Goal: Task Accomplishment & Management: Use online tool/utility

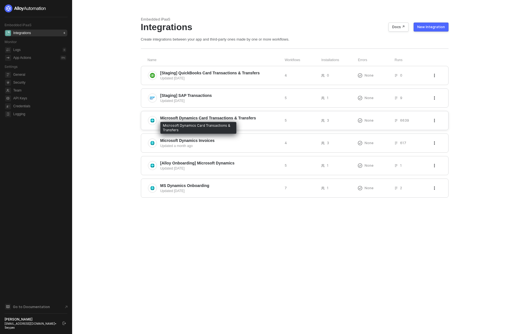
click at [228, 116] on span "Microsoft Dynamics Card Transactions & Transfers" at bounding box center [208, 118] width 96 height 6
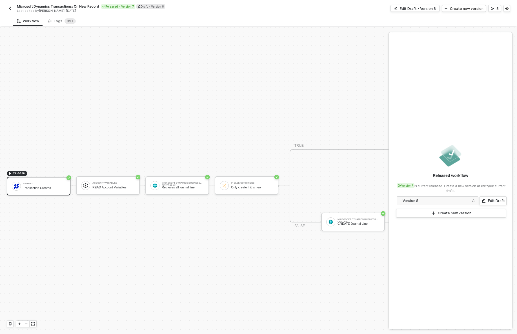
scroll to position [10, 0]
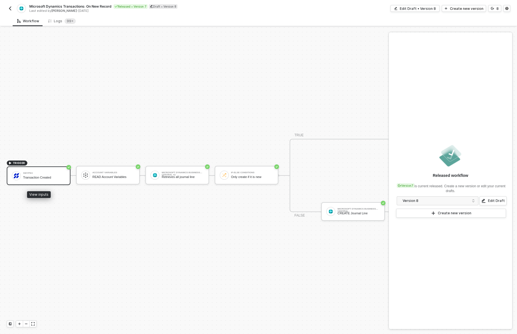
click at [36, 167] on div "Swypex Transaction Created" at bounding box center [39, 175] width 64 height 19
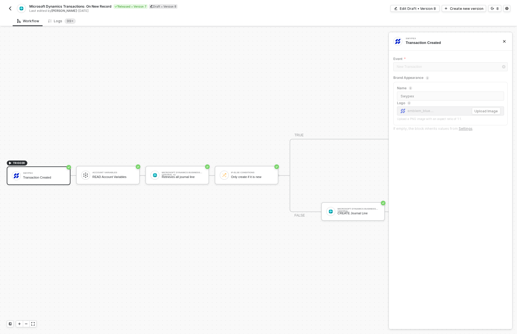
click at [47, 132] on div "TRIGGER Swypex Transaction Created Account Variables READ Account Variables Mic…" at bounding box center [208, 175] width 416 height 317
click at [424, 6] on div "Edit Draft • Version 8" at bounding box center [418, 8] width 36 height 5
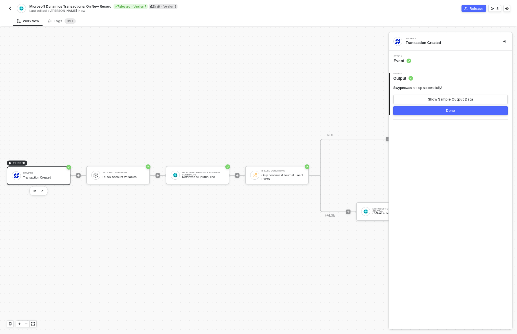
click at [414, 63] on div "Step 1 Event" at bounding box center [451, 59] width 122 height 8
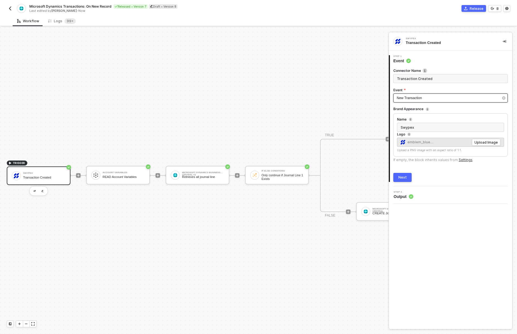
click at [419, 98] on span "New Transaction" at bounding box center [409, 98] width 25 height 4
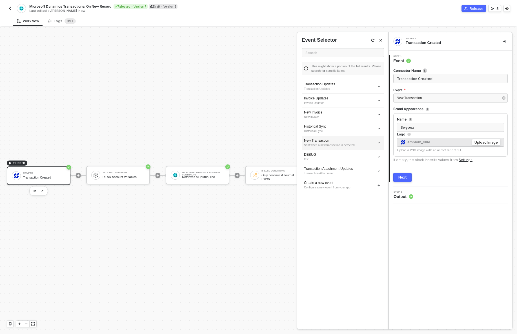
click at [337, 142] on div "New Transaction" at bounding box center [343, 140] width 78 height 5
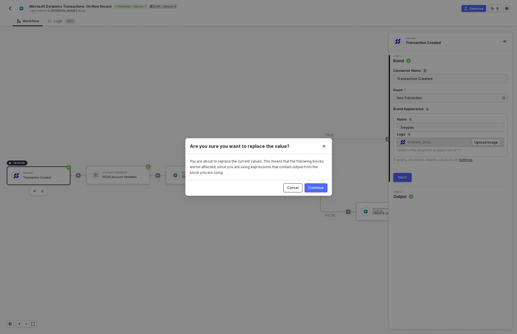
click at [292, 191] on button "Cancel" at bounding box center [292, 187] width 19 height 9
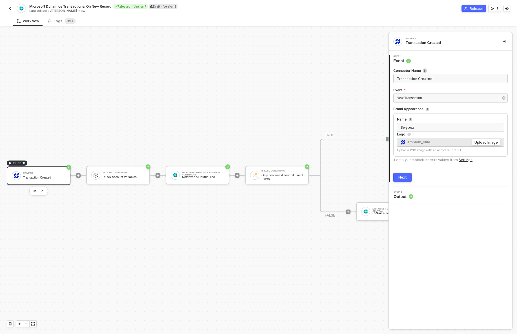
click at [503, 8] on div "Release 8" at bounding box center [385, 8] width 252 height 7
click at [504, 8] on button "button" at bounding box center [506, 8] width 7 height 7
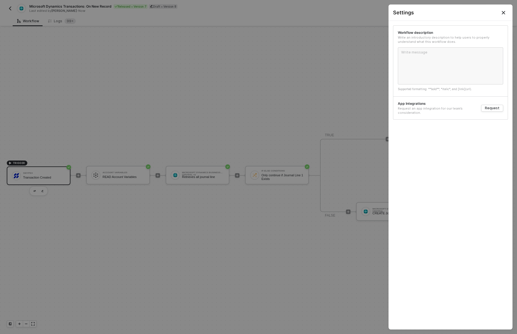
click at [502, 9] on button "Close" at bounding box center [503, 13] width 18 height 16
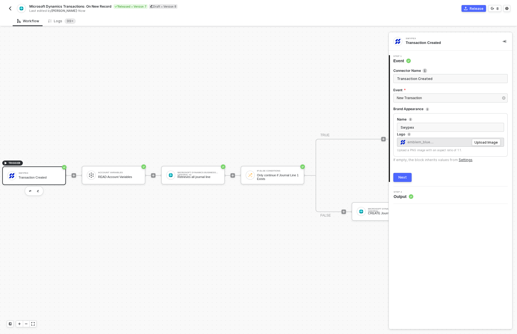
scroll to position [10, 0]
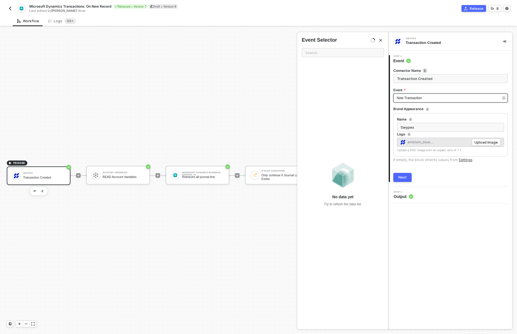
click at [424, 99] on div "New Transaction" at bounding box center [448, 98] width 102 height 5
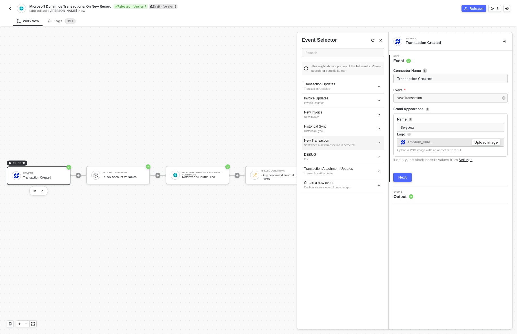
click at [327, 144] on div "Sent when a new transaction is detected" at bounding box center [343, 145] width 78 height 5
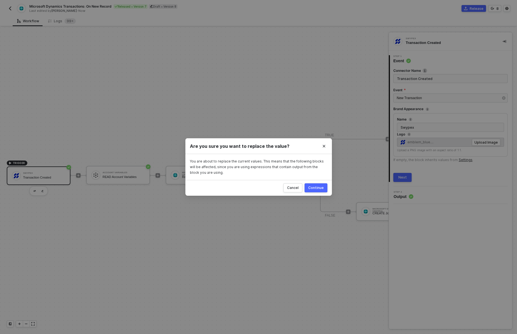
click at [310, 187] on div "Continue" at bounding box center [315, 188] width 15 height 5
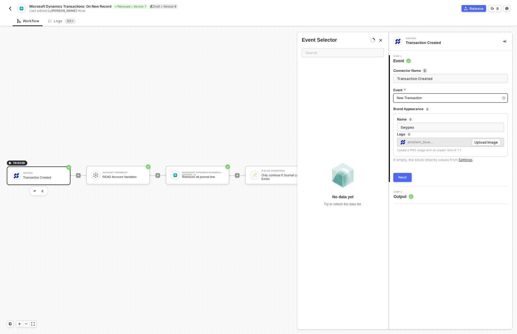
click at [411, 100] on div "New Transaction" at bounding box center [448, 98] width 102 height 5
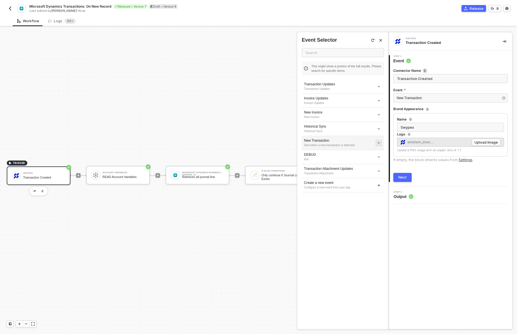
click at [378, 143] on icon "icon-arrow-down-small" at bounding box center [378, 142] width 3 height 3
click at [370, 154] on span "Edit" at bounding box center [358, 153] width 37 height 5
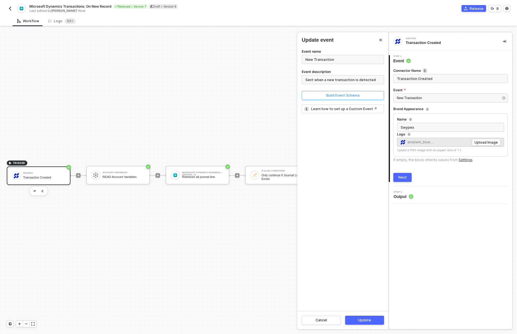
click at [340, 93] on button "Build Event Schema" at bounding box center [343, 95] width 82 height 9
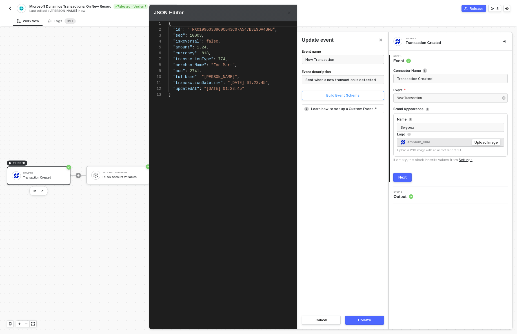
scroll to position [59, 0]
click at [302, 91] on button "Build Event Schema" at bounding box center [343, 95] width 82 height 9
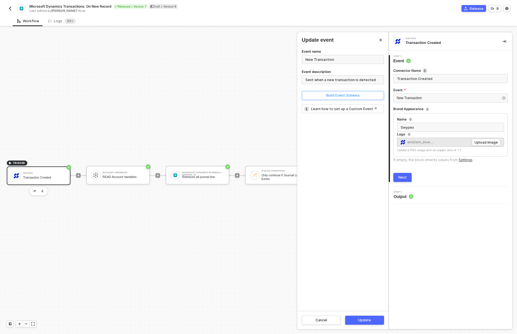
click at [341, 95] on div "Build Event Schema" at bounding box center [342, 95] width 33 height 5
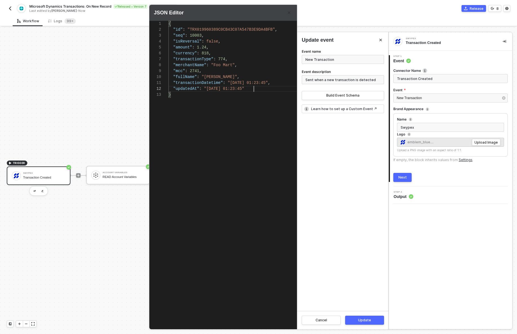
click at [267, 90] on div ""updatedAt" : "2025-07-01 01:23:45"" at bounding box center [243, 89] width 150 height 6
type textarea ""transactionDatetime": "2025-07-01 01:23:45", "updatedAt": "2025-07-01 01:23:45…"
click at [327, 181] on div "Event name New Transaction Event description Sent when a new transaction is det…" at bounding box center [342, 179] width 91 height 263
click at [373, 317] on button "Update" at bounding box center [364, 320] width 39 height 9
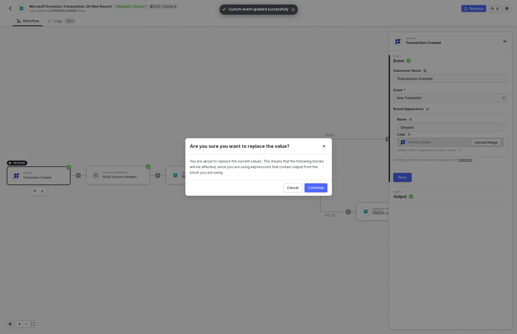
click at [319, 187] on div "Continue" at bounding box center [315, 188] width 15 height 5
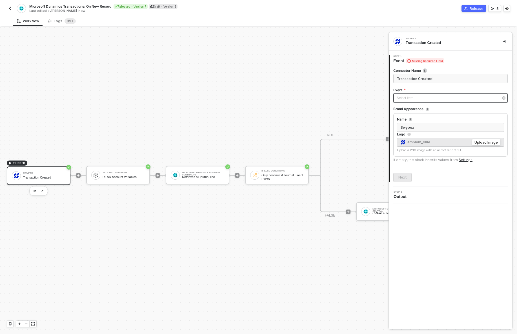
click at [428, 100] on div "Select item ﻿" at bounding box center [448, 98] width 102 height 5
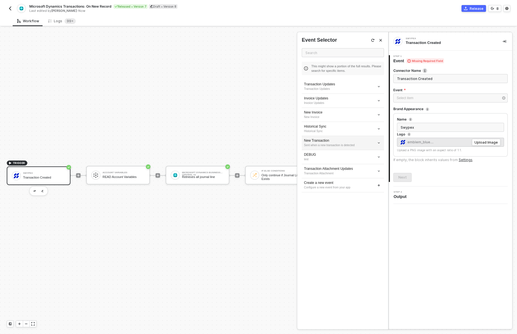
click at [341, 140] on div "New Transaction" at bounding box center [343, 140] width 78 height 5
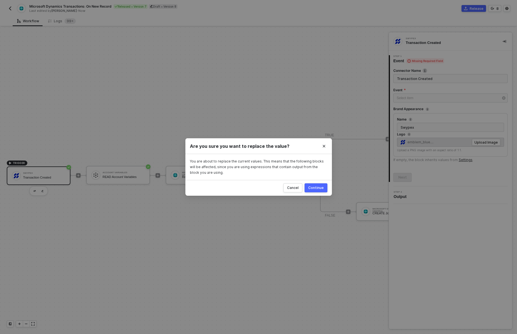
click at [322, 187] on div "Continue" at bounding box center [315, 188] width 15 height 5
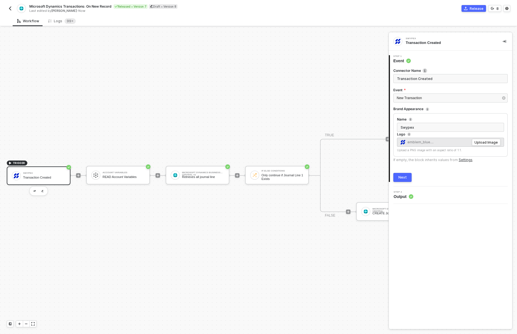
click at [405, 178] on div "Next" at bounding box center [402, 177] width 8 height 5
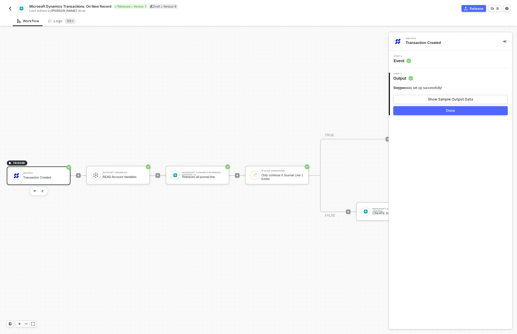
click at [456, 111] on button "Done" at bounding box center [450, 110] width 114 height 9
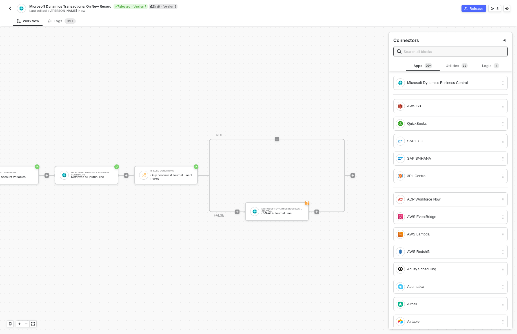
scroll to position [10, 113]
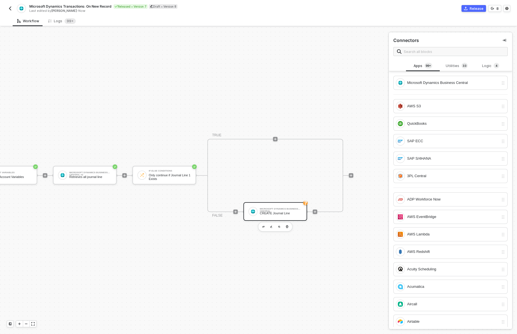
click at [289, 211] on div "Microsoft Dynamics Business Central CREATE Journal Line" at bounding box center [281, 211] width 42 height 11
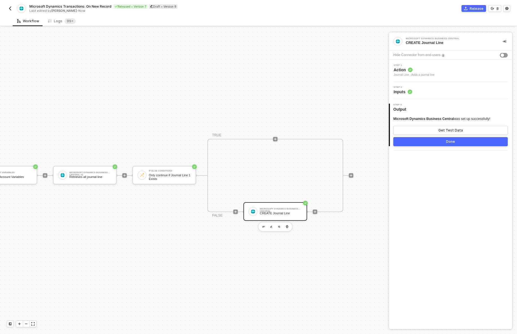
click at [429, 69] on span "Action" at bounding box center [414, 70] width 41 height 6
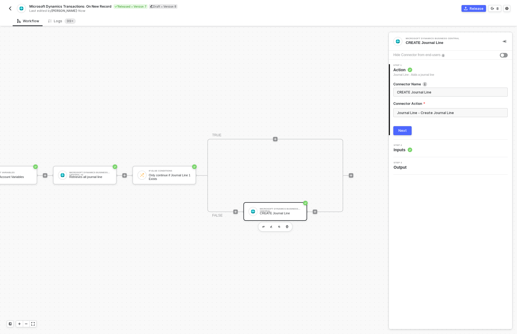
click at [404, 131] on div "Next" at bounding box center [402, 130] width 8 height 5
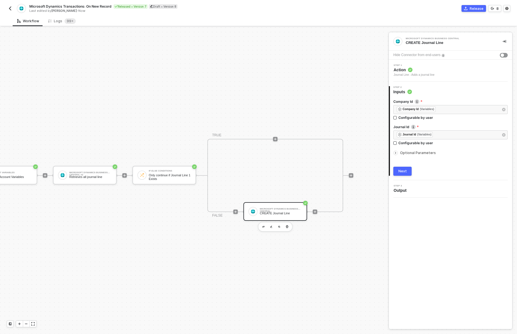
click at [410, 153] on span "Optional Parameters" at bounding box center [418, 153] width 36 height 4
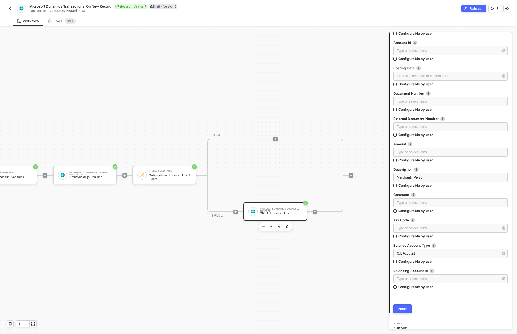
scroll to position [177, 0]
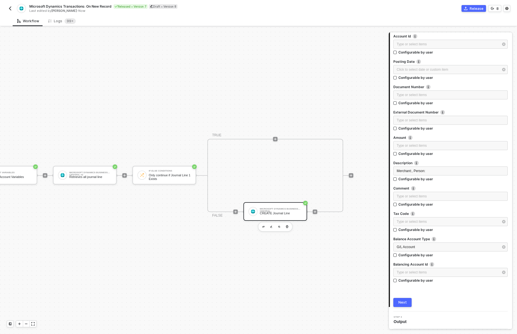
click at [406, 305] on button "Next" at bounding box center [402, 302] width 18 height 9
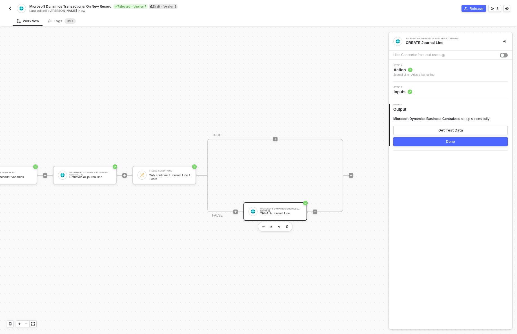
click at [456, 139] on button "Done" at bounding box center [450, 141] width 114 height 9
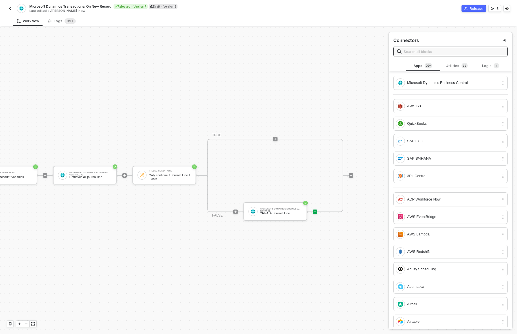
click at [12, 9] on img "button" at bounding box center [10, 8] width 5 height 5
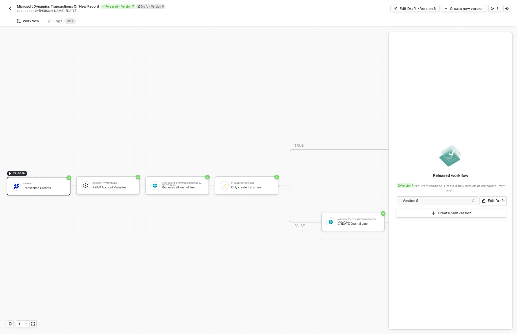
scroll to position [10, 0]
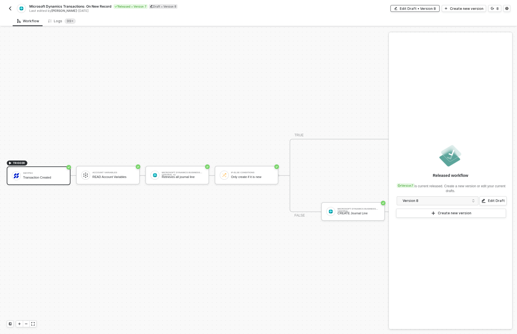
click at [411, 8] on div "Edit Draft • Version 8" at bounding box center [418, 8] width 36 height 5
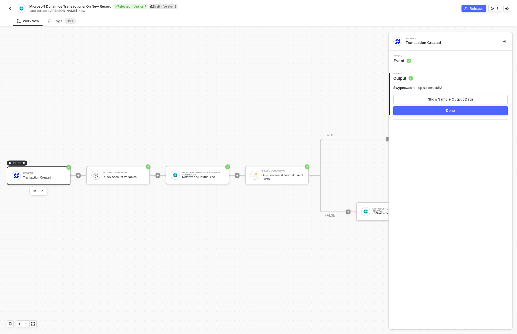
click at [407, 57] on span "Step 1" at bounding box center [402, 56] width 17 height 2
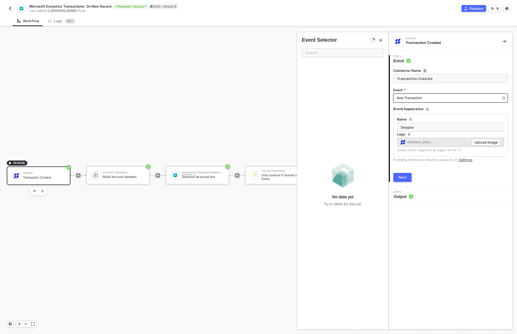
click at [421, 99] on span "New Transaction" at bounding box center [409, 98] width 25 height 4
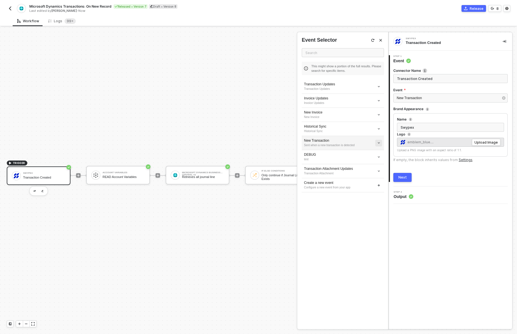
click at [377, 141] on icon "icon-arrow-down-small" at bounding box center [378, 142] width 3 height 3
click at [363, 153] on span "Edit" at bounding box center [358, 153] width 37 height 5
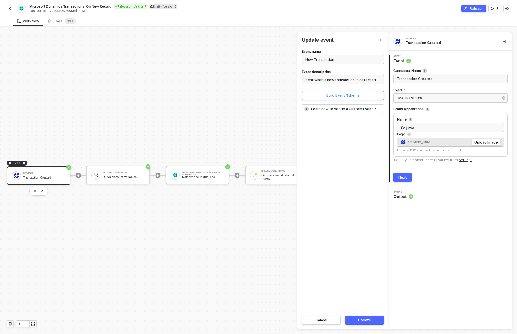
click at [348, 94] on div "Build Event Schema" at bounding box center [342, 95] width 33 height 5
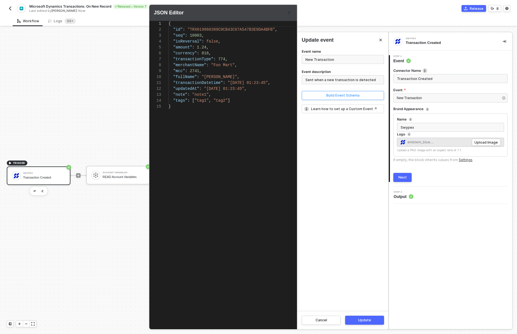
scroll to position [59, 0]
click at [10, 7] on div at bounding box center [258, 167] width 517 height 334
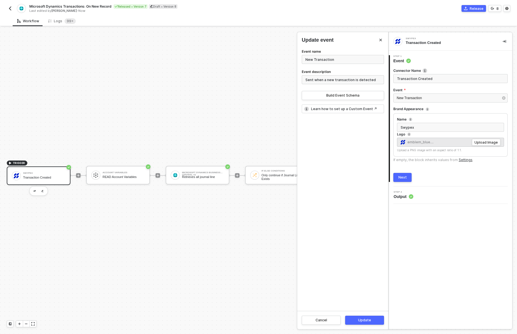
click at [10, 7] on img "button" at bounding box center [10, 8] width 5 height 5
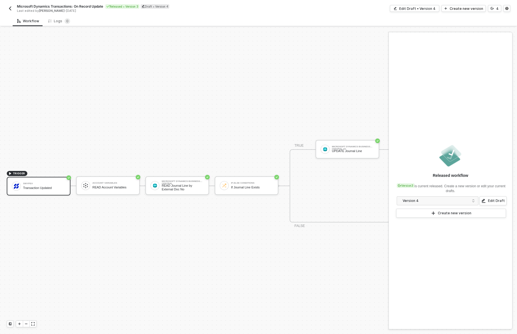
scroll to position [10, 0]
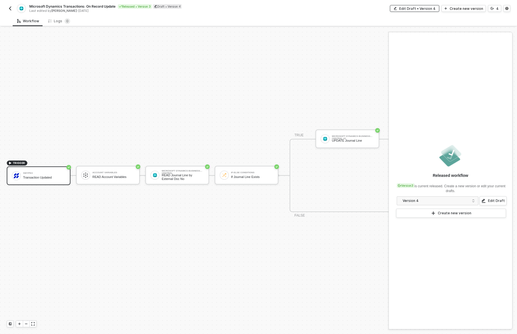
click at [415, 7] on div "Edit Draft • Version 4" at bounding box center [417, 8] width 36 height 5
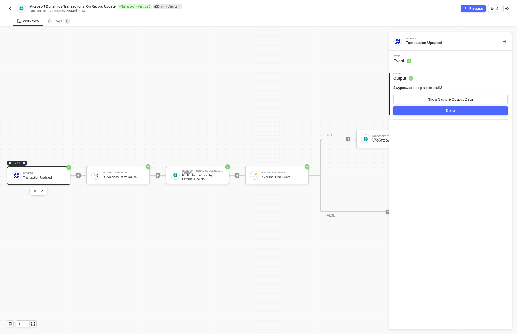
click at [410, 62] on div "Step 1 Event" at bounding box center [450, 59] width 123 height 17
click at [410, 62] on circle at bounding box center [409, 61] width 5 height 5
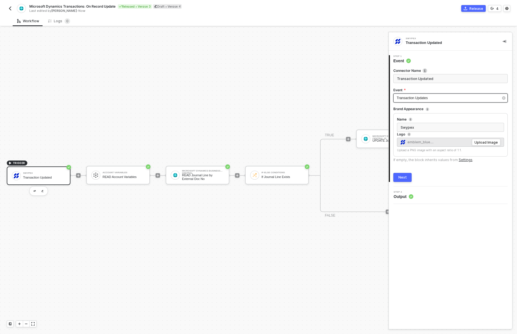
click at [419, 98] on span "Transaction Updates" at bounding box center [412, 98] width 31 height 4
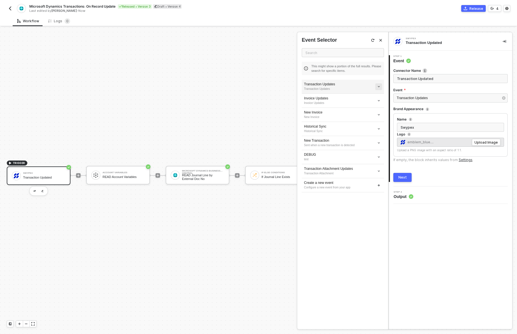
click at [379, 85] on icon "icon-arrow-down-small" at bounding box center [378, 86] width 3 height 3
click at [368, 98] on span "Edit" at bounding box center [358, 97] width 37 height 5
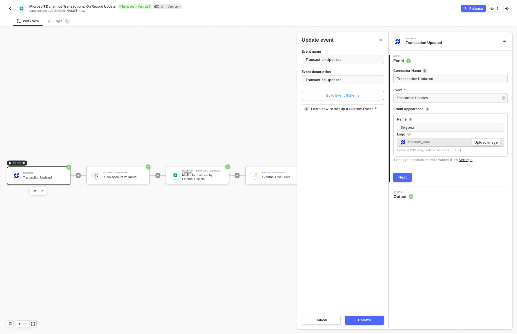
click at [341, 92] on button "Build Event Schema" at bounding box center [343, 95] width 82 height 9
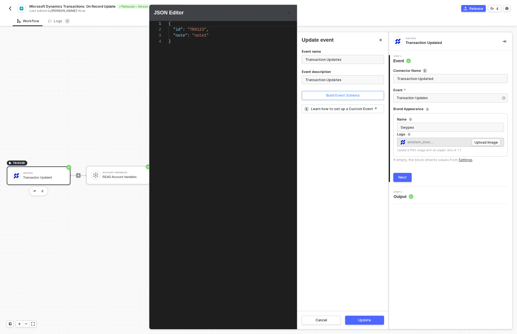
scroll to position [18, 0]
click at [240, 35] on div ""note" : "note1"" at bounding box center [243, 36] width 150 height 6
type textarea "{ "id": "TRX123", "note": "note1", "tags": ["tag1","tag2"] }"
click at [365, 315] on div "Cancel Update" at bounding box center [342, 320] width 91 height 18
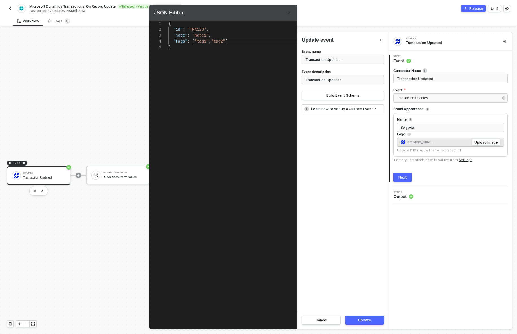
click at [365, 321] on div "Update" at bounding box center [364, 320] width 13 height 5
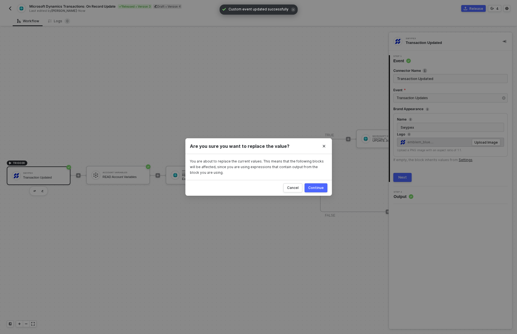
click at [316, 182] on div "Cancel Continue" at bounding box center [258, 188] width 146 height 16
click at [318, 187] on div "Continue" at bounding box center [315, 188] width 15 height 5
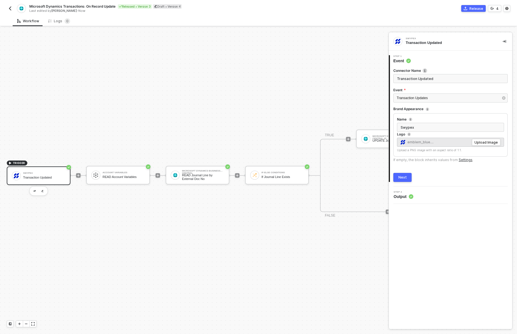
click at [405, 178] on div "Next" at bounding box center [402, 177] width 8 height 5
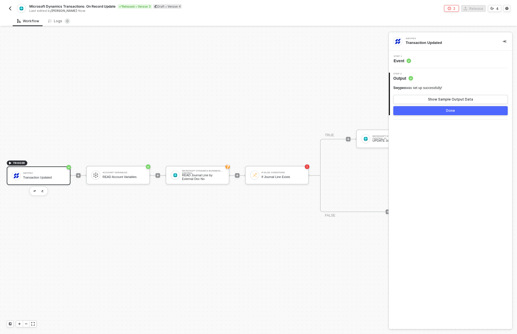
click at [428, 110] on button "Done" at bounding box center [450, 110] width 114 height 9
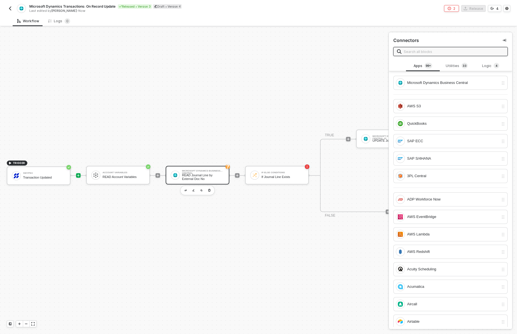
click at [217, 178] on div "READ Journal Line by External Doc No" at bounding box center [203, 177] width 42 height 7
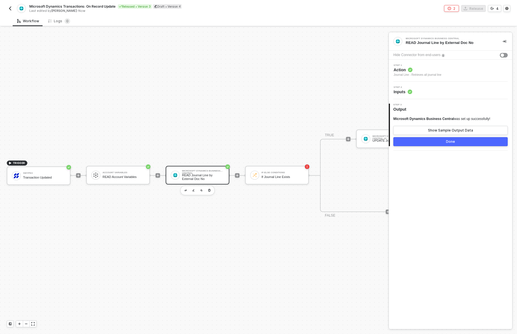
click at [406, 139] on button "Done" at bounding box center [450, 141] width 114 height 9
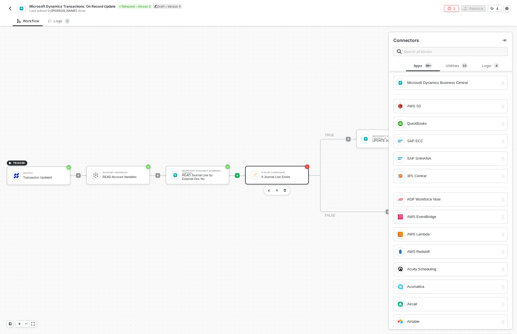
click at [276, 170] on div "If-Else Conditions If Journal Line Exists" at bounding box center [282, 175] width 42 height 11
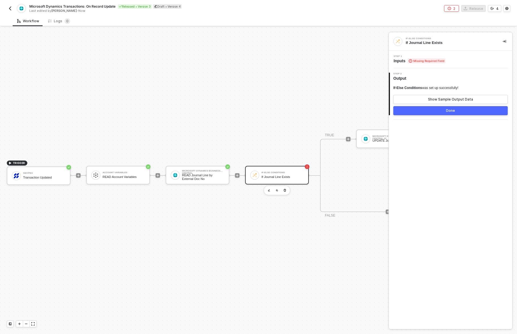
click at [430, 59] on span "Missing Required Field" at bounding box center [427, 60] width 38 height 5
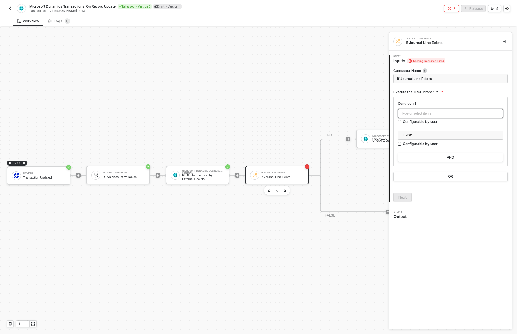
click at [435, 111] on div "Type or select items ﻿" at bounding box center [450, 113] width 99 height 5
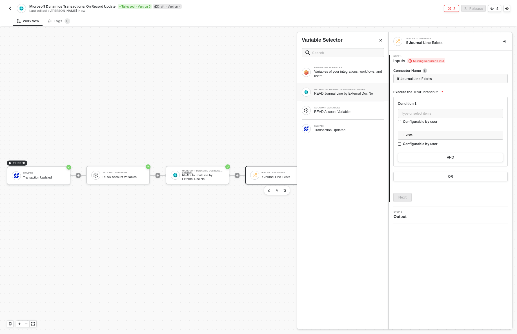
click at [364, 93] on div "READ Journal Line by External Doc No" at bounding box center [349, 93] width 70 height 5
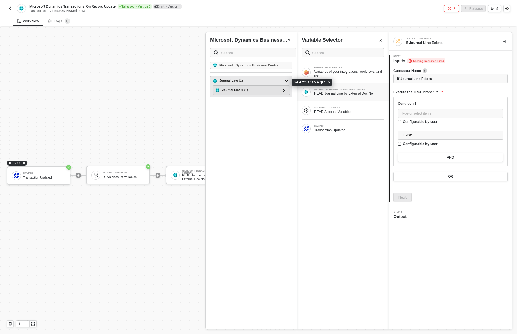
click at [272, 81] on div "Journal Line ( 1 )" at bounding box center [248, 80] width 70 height 7
type input "Only continue if Journal Line Exists"
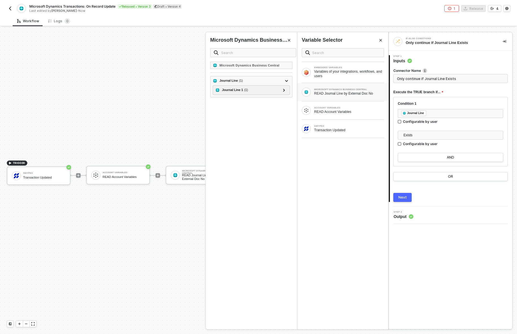
click at [404, 195] on button "Next" at bounding box center [402, 197] width 18 height 9
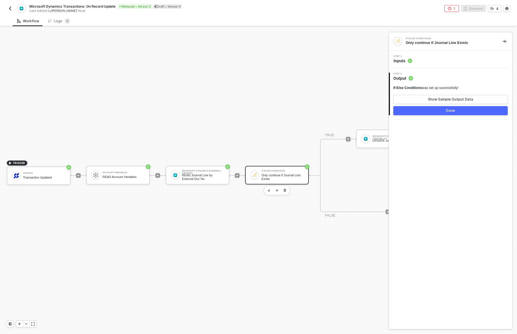
click at [430, 111] on button "Done" at bounding box center [450, 110] width 114 height 9
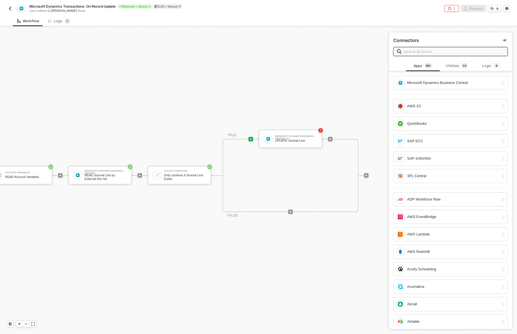
scroll to position [10, 113]
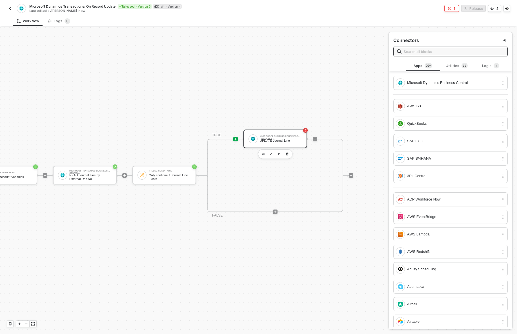
click at [279, 136] on div "Microsoft Dynamics Business Central #2" at bounding box center [281, 136] width 42 height 2
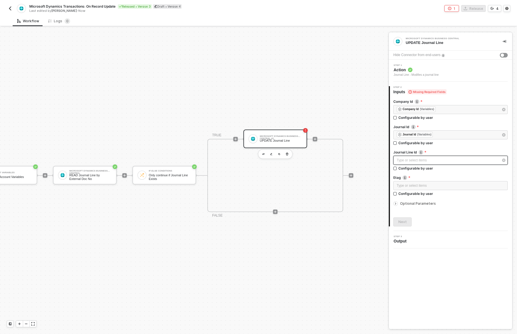
click at [425, 162] on div "Type or select items ﻿" at bounding box center [448, 160] width 102 height 5
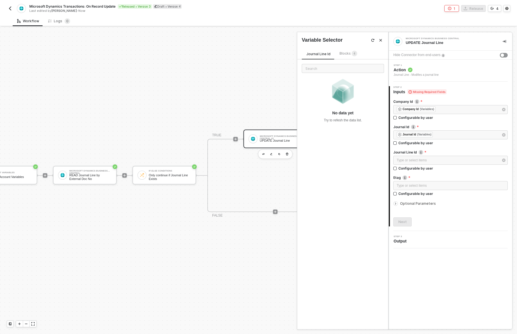
click at [350, 51] on span "Blocks 4" at bounding box center [348, 53] width 18 height 4
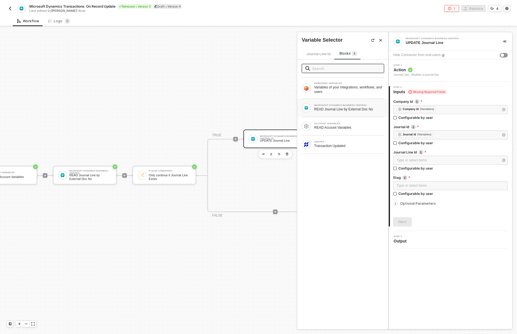
click at [339, 107] on div "MICROSOFT DYNAMICS BUSINESS CENTRAL READ Journal Line by External Doc No" at bounding box center [349, 107] width 70 height 7
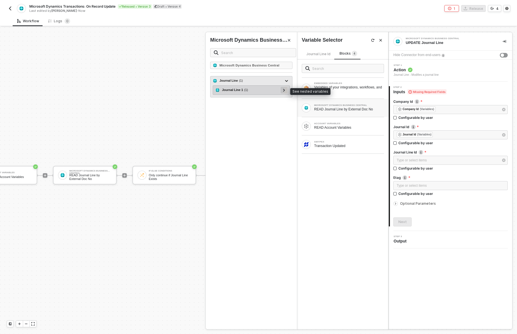
click at [284, 90] on icon at bounding box center [284, 90] width 2 height 3
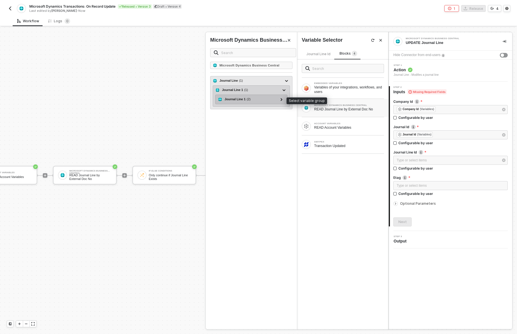
click at [276, 98] on div "Journal Line 1 ( 2 )" at bounding box center [248, 99] width 60 height 7
click at [281, 98] on icon at bounding box center [282, 99] width 2 height 3
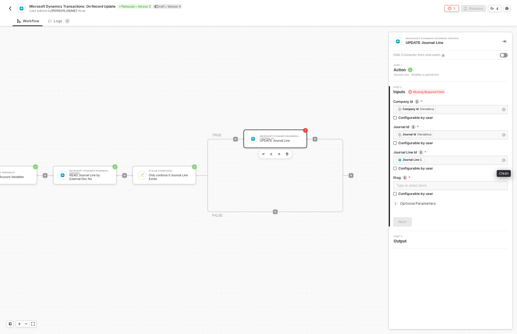
click at [505, 161] on icon "button" at bounding box center [503, 160] width 3 height 3
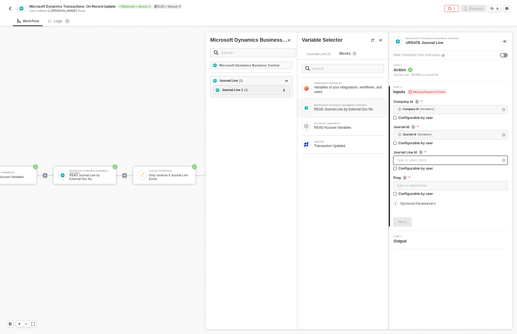
click at [454, 162] on div "Type or select items ﻿" at bounding box center [448, 160] width 102 height 5
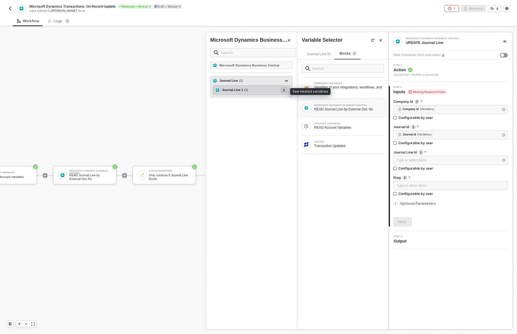
click at [283, 89] on icon at bounding box center [284, 90] width 2 height 3
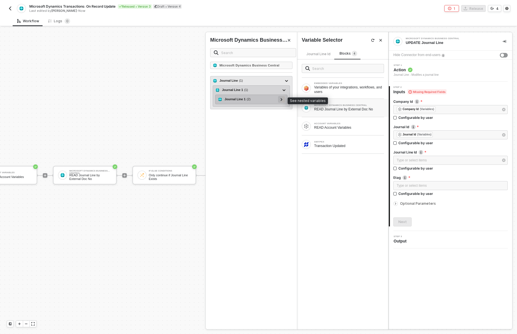
click at [282, 98] on icon at bounding box center [282, 99] width 2 height 3
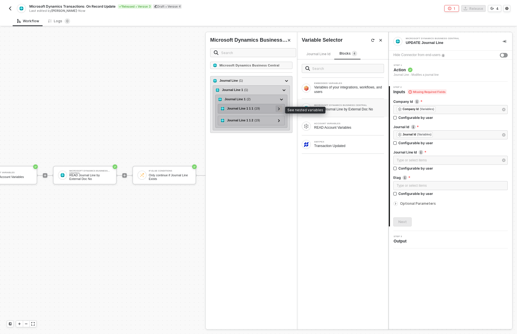
click at [280, 108] on div at bounding box center [278, 108] width 3 height 6
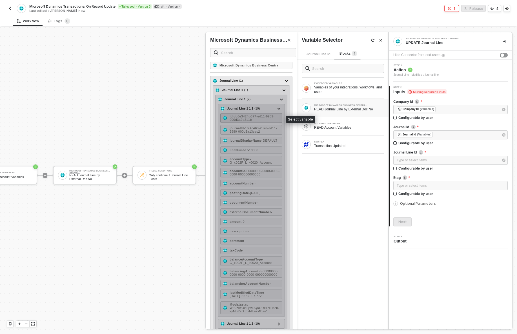
click at [274, 115] on div "id - dd6e342f-b677-ed11-9989-000d3a9e211b" at bounding box center [255, 118] width 50 height 7
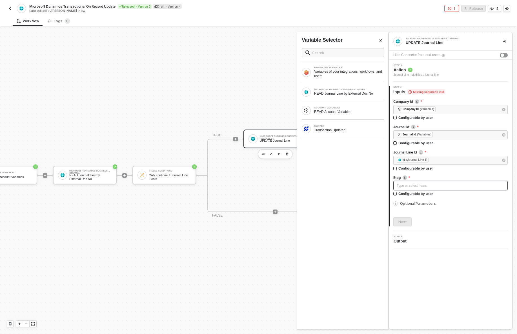
click at [415, 188] on div "Type or select items ﻿" at bounding box center [451, 185] width 108 height 5
click at [342, 94] on div "READ Journal Line by External Doc No" at bounding box center [349, 93] width 70 height 5
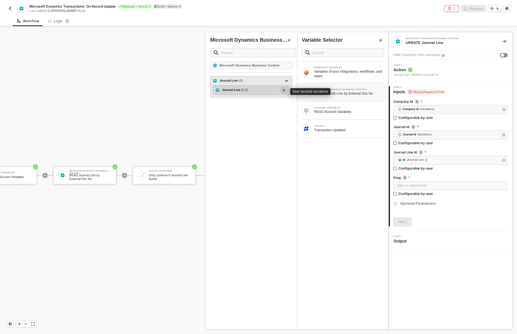
click at [285, 90] on icon at bounding box center [284, 90] width 2 height 3
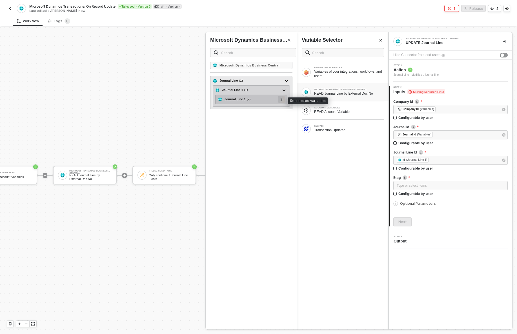
click at [281, 100] on icon at bounding box center [282, 99] width 2 height 3
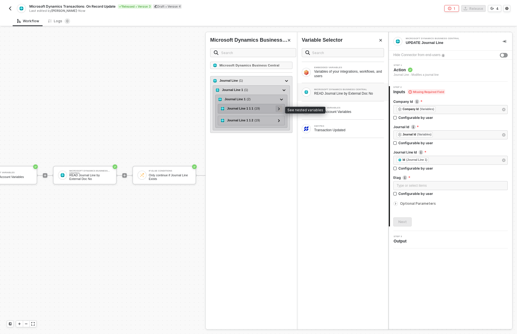
click at [280, 107] on div at bounding box center [279, 108] width 7 height 7
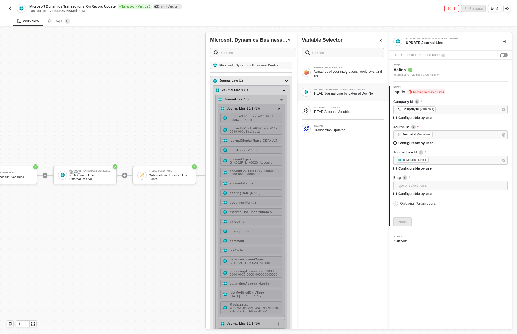
scroll to position [17, 0]
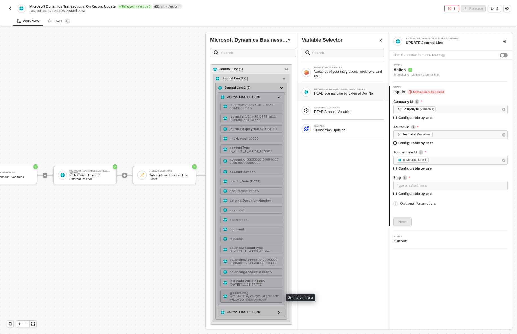
click at [249, 300] on span "- W/"JzIwOzEyMDQ0ODk1NTI5NDkyNDYzOTcxMTswMDsn"" at bounding box center [255, 296] width 50 height 10
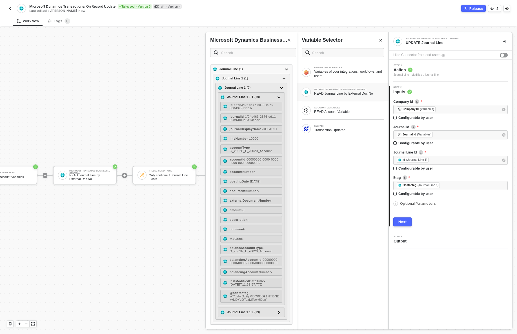
click at [407, 219] on button "Next" at bounding box center [402, 221] width 18 height 9
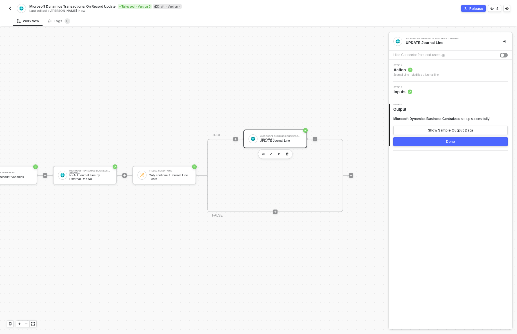
click at [431, 141] on button "Done" at bounding box center [450, 141] width 114 height 9
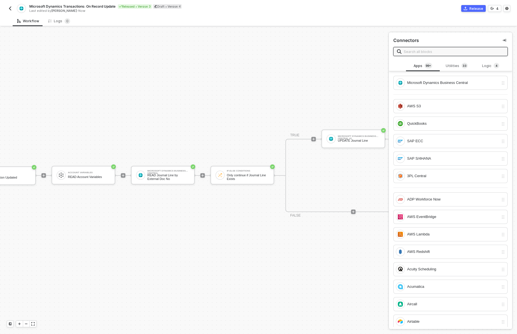
scroll to position [10, 0]
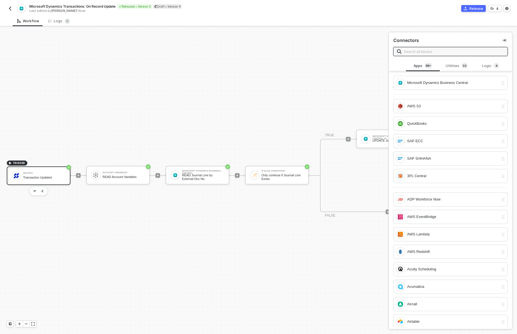
click at [31, 180] on div "Swypex Transaction Updated" at bounding box center [44, 175] width 42 height 11
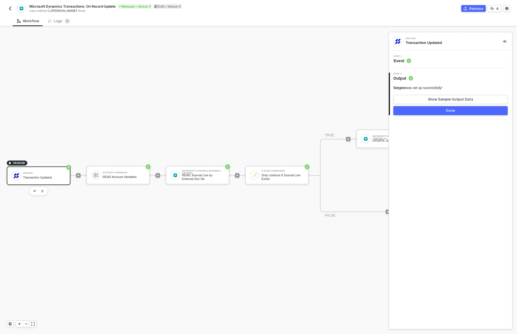
click at [424, 61] on div "Step 1 Event" at bounding box center [451, 59] width 122 height 8
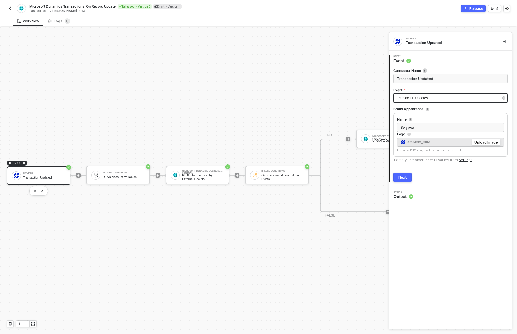
click at [414, 96] on div "Transaction Updates" at bounding box center [448, 98] width 102 height 5
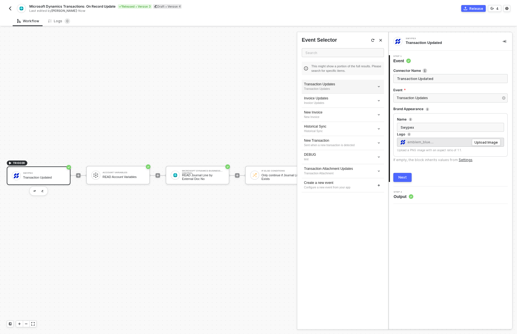
click at [335, 83] on div "Transaction Updates" at bounding box center [343, 84] width 78 height 5
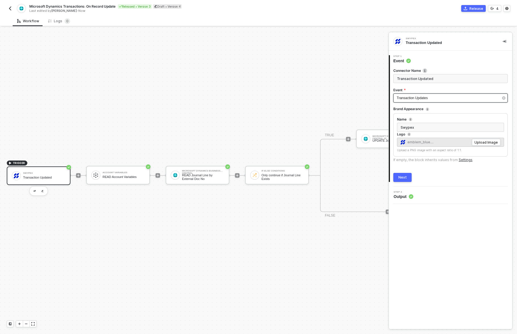
click at [449, 97] on div "Transaction Updates" at bounding box center [448, 98] width 102 height 5
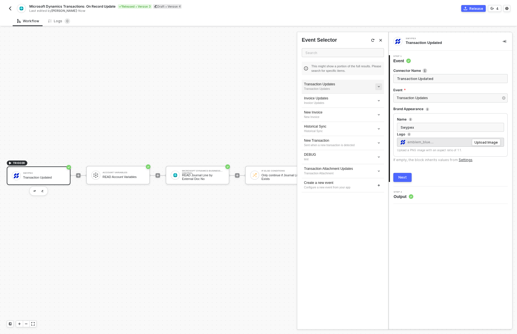
click at [380, 88] on icon "icon-arrow-down-small" at bounding box center [378, 86] width 3 height 3
click at [366, 98] on span "Edit" at bounding box center [358, 97] width 37 height 5
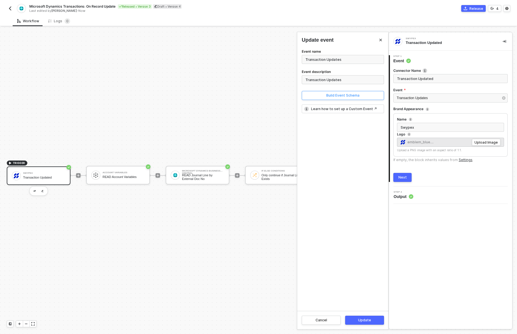
click at [357, 96] on div "Build Event Schema" at bounding box center [342, 95] width 33 height 5
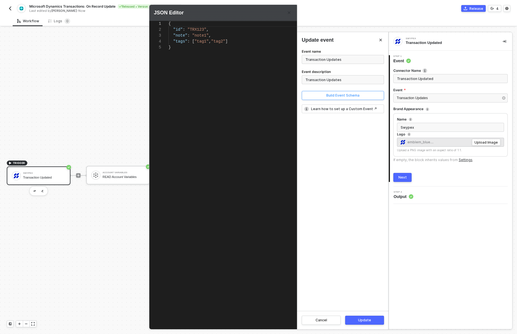
scroll to position [41, 0]
type textarea "{ "id": "TRX123", "note": "note1", "tags": [ "tag1", "tag2" ] }"
